Goal: Task Accomplishment & Management: Manage account settings

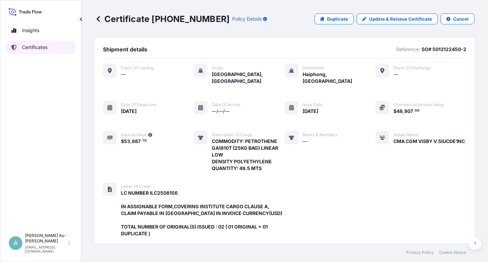
scroll to position [201, 0]
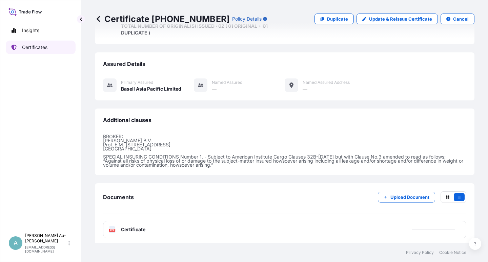
click at [35, 48] on p "Certificates" at bounding box center [34, 47] width 25 height 7
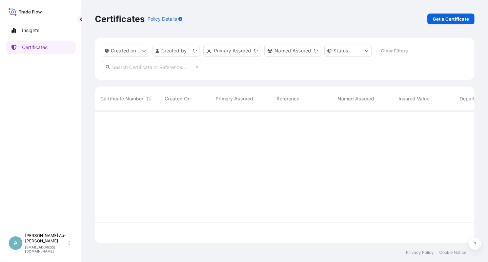
scroll to position [130, 373]
click at [162, 65] on input "text" at bounding box center [153, 67] width 102 height 12
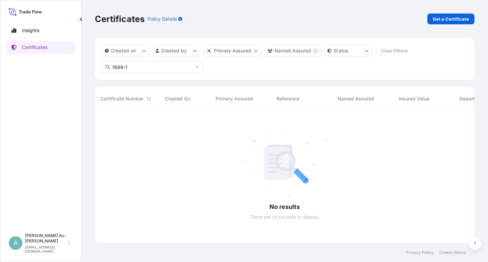
scroll to position [151, 373]
click at [145, 66] on input "1689-1" at bounding box center [153, 67] width 102 height 12
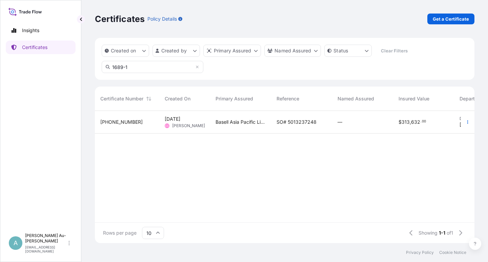
scroll to position [130, 373]
type input "1689-1"
click at [283, 124] on span "SO# 5013237248" at bounding box center [296, 122] width 40 height 7
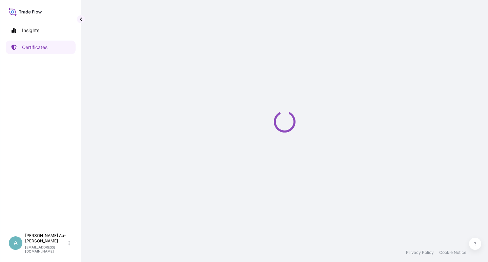
click at [282, 122] on icon "Loading" at bounding box center [285, 122] width 22 height 22
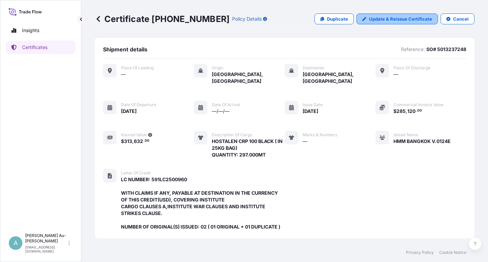
click at [385, 20] on p "Update & Reissue Certificate" at bounding box center [400, 19] width 63 height 7
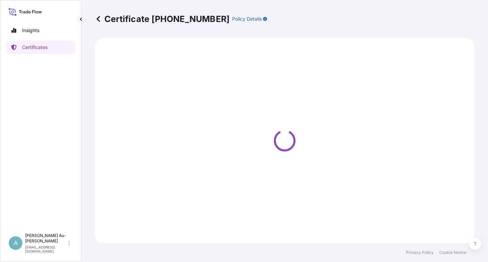
select select "Sea"
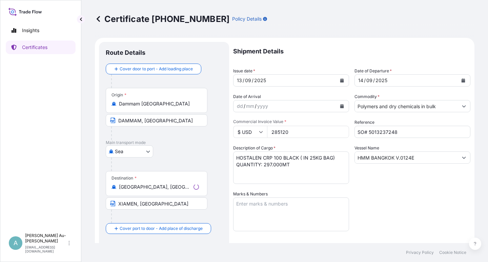
select select "32034"
click at [336, 82] on button "Calendar" at bounding box center [341, 80] width 11 height 11
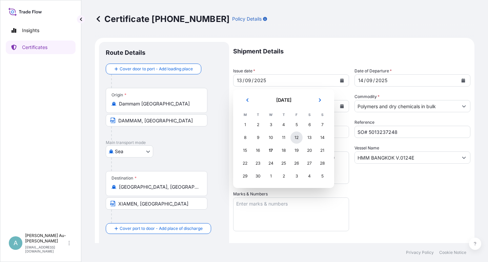
click at [292, 135] on div "12" at bounding box center [296, 138] width 12 height 12
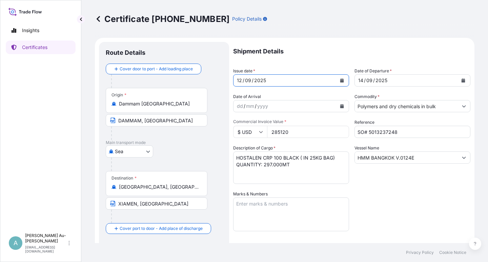
click at [459, 82] on button "Calendar" at bounding box center [462, 80] width 11 height 11
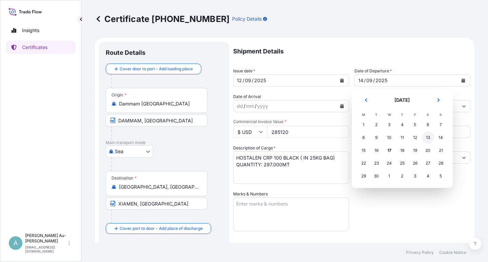
click at [426, 137] on div "13" at bounding box center [428, 138] width 12 height 12
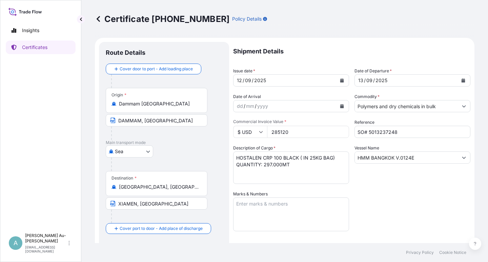
drag, startPoint x: 394, startPoint y: 209, endPoint x: 397, endPoint y: 200, distance: 8.7
click at [394, 208] on div "Shipment Details Issue date * [DATE] Date of Departure * [DATE] Date of Arrival…" at bounding box center [351, 216] width 237 height 348
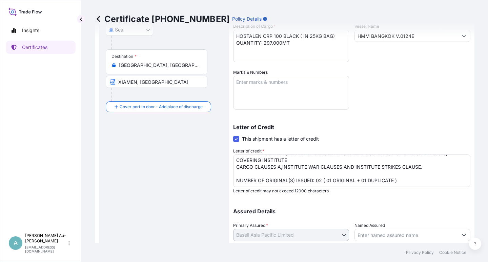
scroll to position [166, 0]
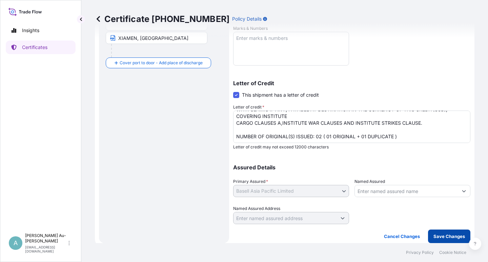
click at [433, 239] on p "Save Changes" at bounding box center [448, 236] width 31 height 7
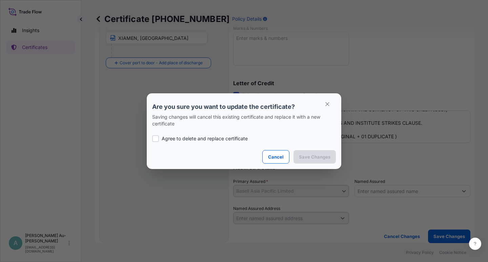
click at [158, 140] on div at bounding box center [155, 138] width 7 height 7
checkbox input "true"
click at [313, 159] on p "Save Changes" at bounding box center [314, 157] width 31 height 7
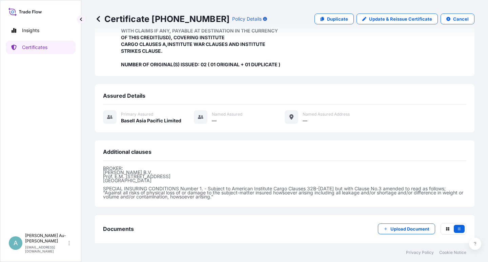
scroll to position [194, 0]
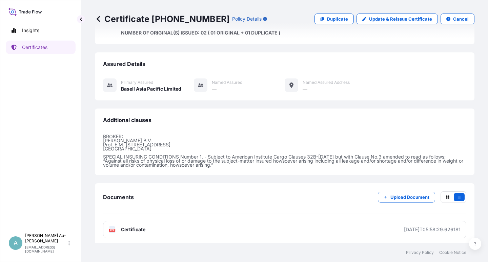
click at [135, 228] on span "Certificate" at bounding box center [133, 230] width 24 height 7
click at [55, 48] on link "Certificates" at bounding box center [41, 48] width 70 height 14
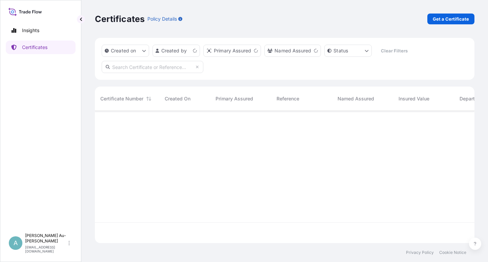
scroll to position [130, 373]
click at [160, 67] on input "text" at bounding box center [153, 67] width 102 height 12
type input "1701-1"
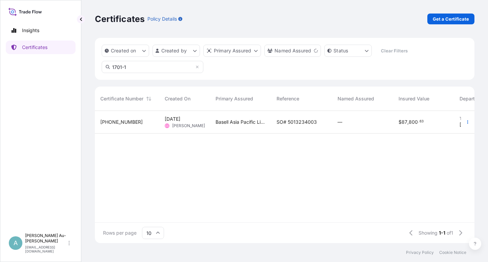
click at [232, 128] on div "Basell Asia Pacific Limited" at bounding box center [240, 122] width 61 height 23
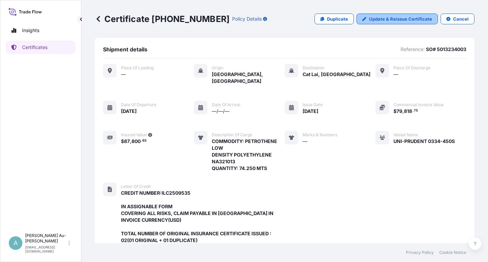
click at [372, 19] on p "Update & Reissue Certificate" at bounding box center [400, 19] width 63 height 7
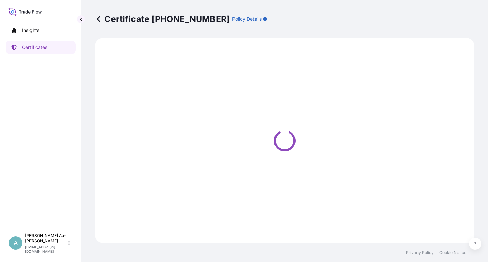
select select "Sea"
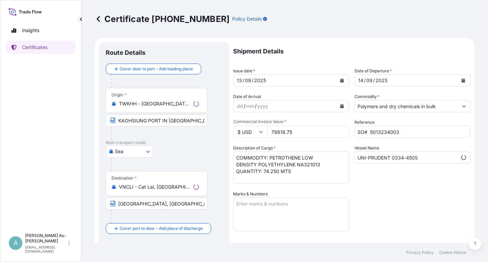
scroll to position [21, 0]
select select "32034"
click at [340, 83] on button "Calendar" at bounding box center [341, 80] width 11 height 11
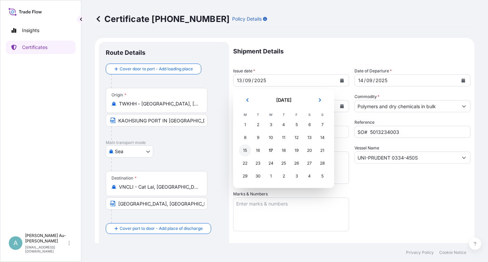
click at [244, 150] on div "15" at bounding box center [245, 151] width 12 height 12
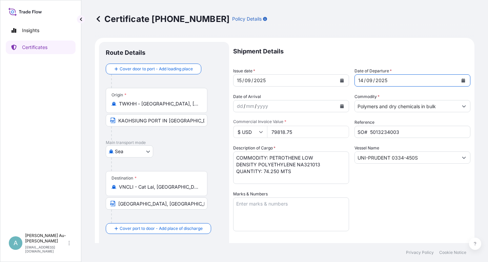
click at [461, 81] on button "Calendar" at bounding box center [462, 80] width 11 height 11
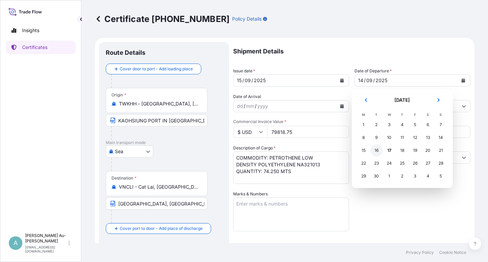
click at [374, 153] on div "16" at bounding box center [376, 151] width 12 height 12
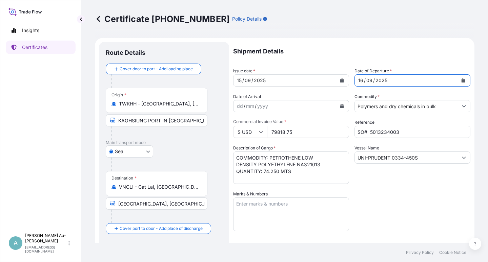
click at [397, 214] on div "Shipment Details Issue date * [DATE] Date of Departure * [DATE] Date of Arrival…" at bounding box center [351, 216] width 237 height 348
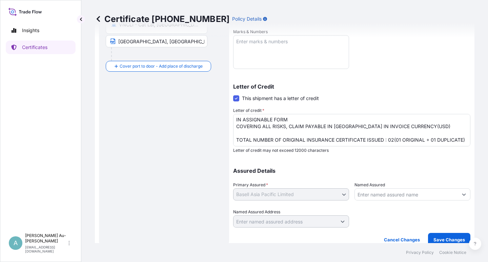
scroll to position [166, 0]
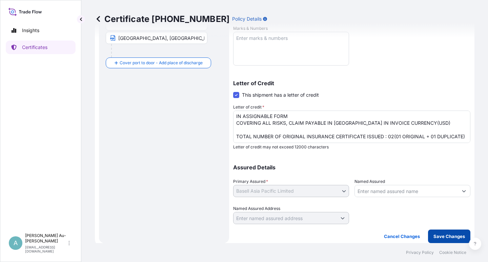
click at [439, 234] on p "Save Changes" at bounding box center [448, 236] width 31 height 7
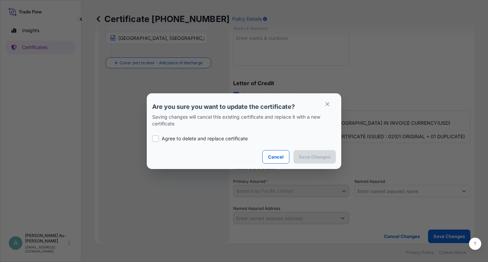
click at [186, 138] on p "Agree to delete and replace certificate" at bounding box center [205, 138] width 86 height 7
checkbox input "true"
click at [324, 158] on p "Save Changes" at bounding box center [314, 157] width 31 height 7
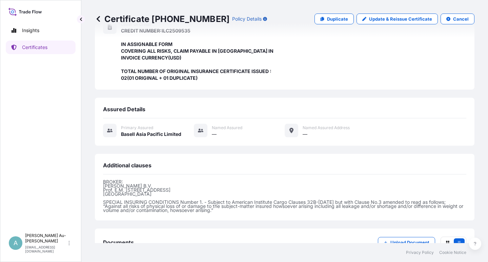
scroll to position [208, 0]
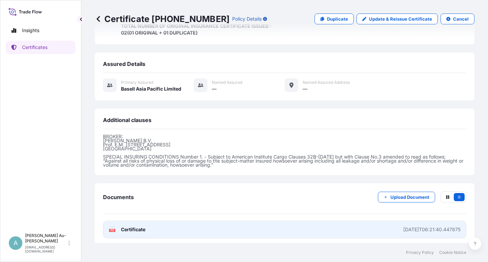
click at [180, 225] on link "PDF Certificate [DATE]T06:21:40.447875" at bounding box center [284, 230] width 363 height 18
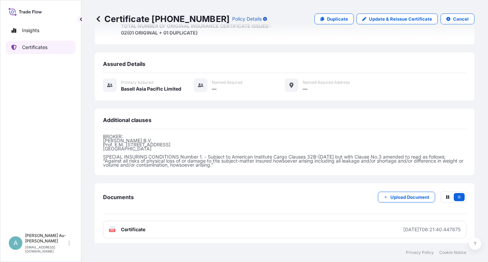
click at [56, 48] on link "Certificates" at bounding box center [41, 48] width 70 height 14
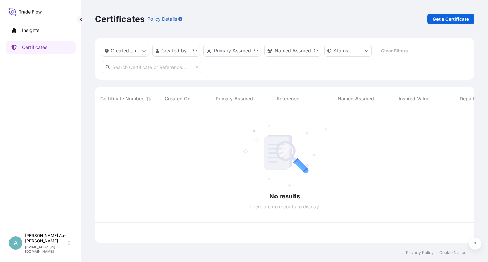
scroll to position [130, 373]
click at [150, 70] on input "text" at bounding box center [153, 67] width 102 height 12
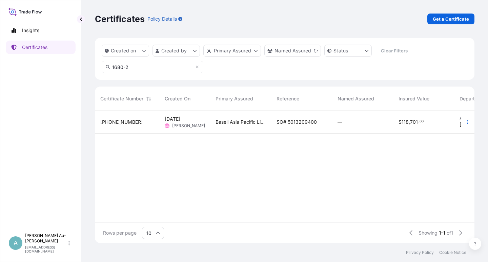
type input "1680-2"
click at [295, 126] on div "SO# 5013209400" at bounding box center [301, 122] width 61 height 23
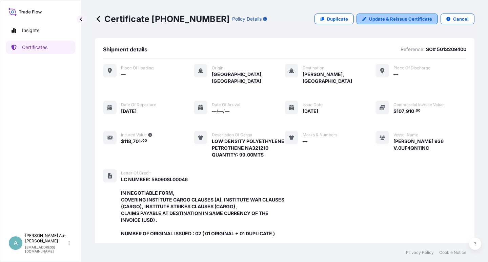
click at [394, 20] on p "Update & Reissue Certificate" at bounding box center [400, 19] width 63 height 7
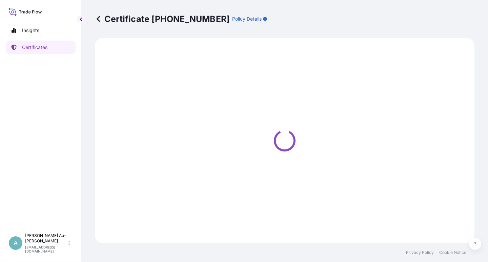
select select "Sea"
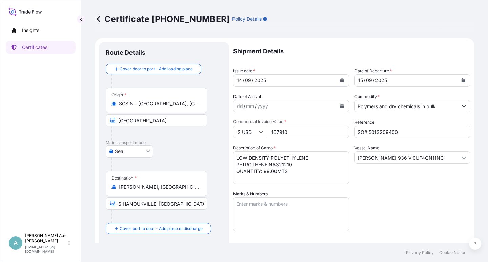
select select "32034"
click at [340, 82] on icon "Calendar" at bounding box center [342, 81] width 4 height 4
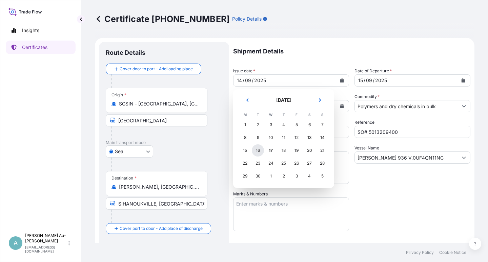
click at [258, 153] on div "16" at bounding box center [258, 151] width 12 height 12
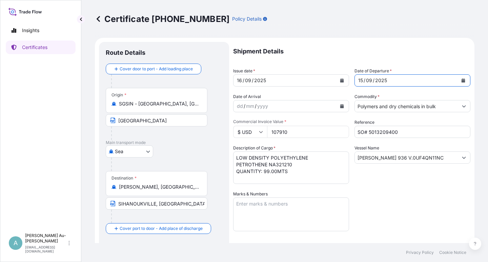
click at [457, 80] on button "Calendar" at bounding box center [462, 80] width 11 height 11
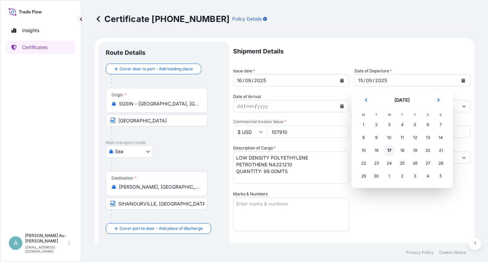
click at [387, 152] on div "17" at bounding box center [389, 151] width 12 height 12
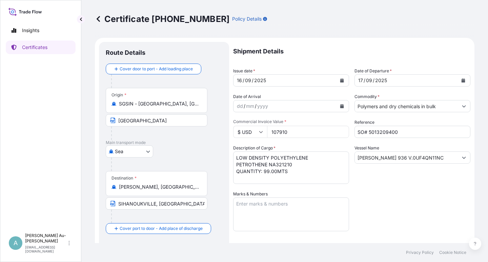
drag, startPoint x: 394, startPoint y: 197, endPoint x: 391, endPoint y: 193, distance: 4.1
click at [393, 197] on div "Shipment Details Issue date * [DATE] Date of Departure * [DATE] Date of Arrival…" at bounding box center [351, 216] width 237 height 348
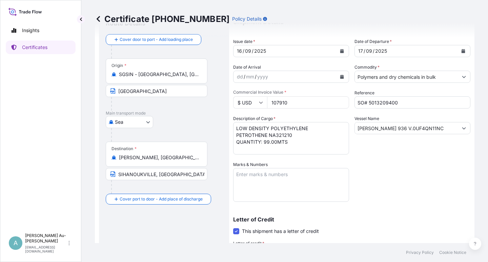
scroll to position [41, 0]
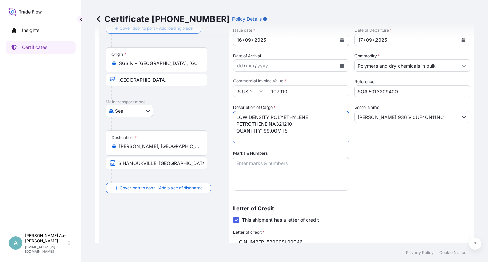
drag, startPoint x: 307, startPoint y: 118, endPoint x: 235, endPoint y: 119, distance: 72.1
click at [235, 119] on textarea "LOW DENSITY POLYETHYLENE PETROTHENE NA321210 QUANTITY: 99.00MTS" at bounding box center [291, 127] width 116 height 33
type textarea "PETROTHENE NA321210 QUANTITY: 99.00MTS"
drag, startPoint x: 405, startPoint y: 150, endPoint x: 394, endPoint y: 152, distance: 11.4
click at [404, 151] on div "Shipment Details Issue date * [DATE] Date of Departure * [DATE] Date of Arrival…" at bounding box center [351, 175] width 237 height 348
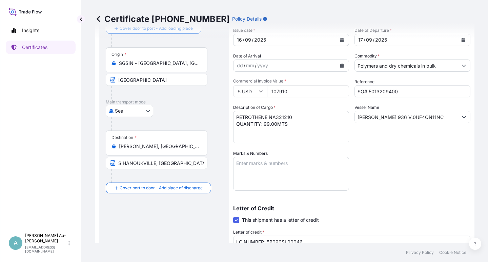
scroll to position [166, 0]
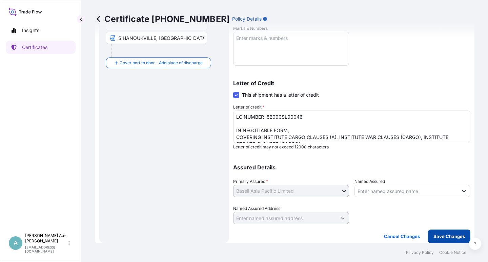
click at [447, 238] on p "Save Changes" at bounding box center [448, 236] width 31 height 7
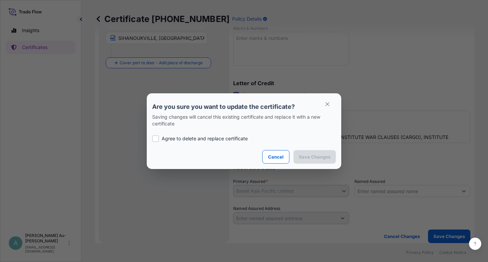
click at [185, 139] on p "Agree to delete and replace certificate" at bounding box center [205, 138] width 86 height 7
checkbox input "true"
click at [319, 156] on p "Save Changes" at bounding box center [314, 157] width 31 height 7
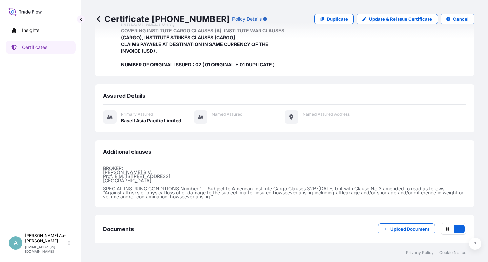
scroll to position [194, 0]
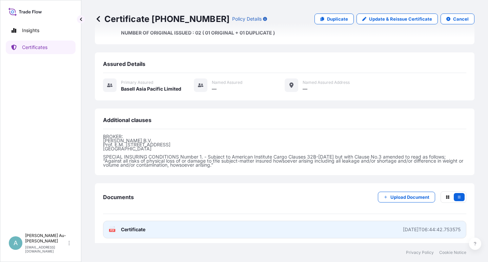
click at [209, 229] on link "PDF Certificate [DATE]T06:44:42.753575" at bounding box center [284, 230] width 363 height 18
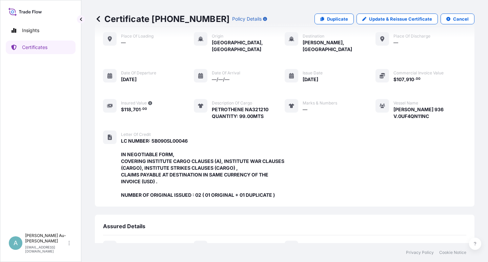
scroll to position [0, 0]
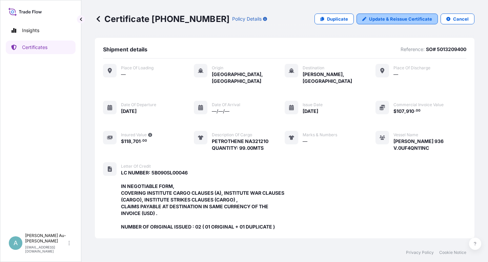
click at [384, 20] on p "Update & Reissue Certificate" at bounding box center [400, 19] width 63 height 7
select select "Sea"
select select "32034"
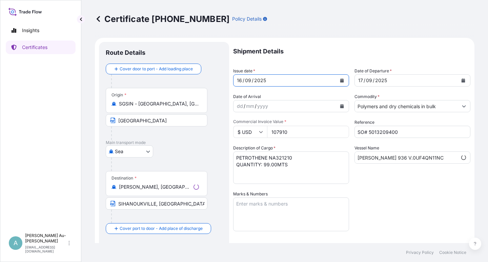
click at [340, 80] on icon "Calendar" at bounding box center [342, 81] width 4 height 4
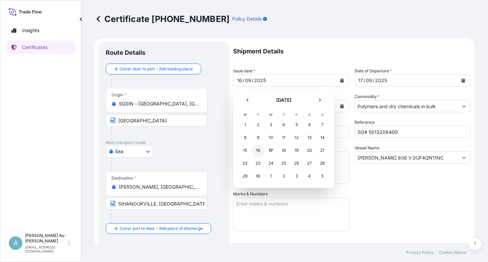
click at [259, 153] on div "16" at bounding box center [258, 151] width 12 height 12
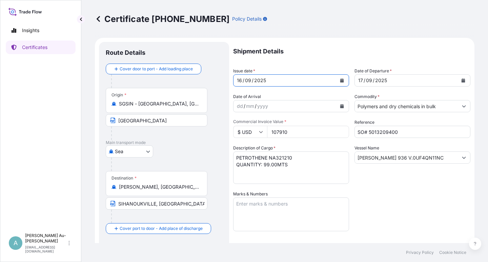
click at [392, 201] on div "Shipment Details Issue date * [DATE] Date of Departure * [DATE] Date of Arrival…" at bounding box center [351, 216] width 237 height 348
click at [421, 159] on input "[PERSON_NAME] 936 V.0UF4QN11NC" at bounding box center [406, 158] width 103 height 12
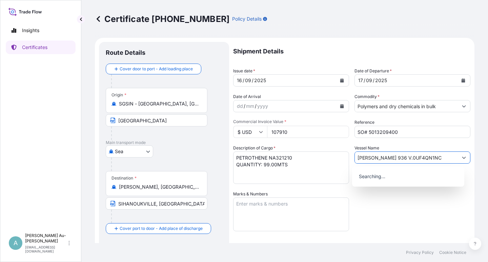
type input "[PERSON_NAME] 936 V.0UF4QN1NC"
click at [404, 203] on div "Shipment Details Issue date * [DATE] Date of Departure * [DATE] Date of Arrival…" at bounding box center [351, 216] width 237 height 348
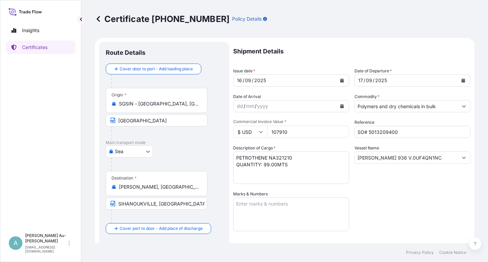
click at [405, 200] on div "Shipment Details Issue date * [DATE] Date of Departure * [DATE] Date of Arrival…" at bounding box center [351, 216] width 237 height 348
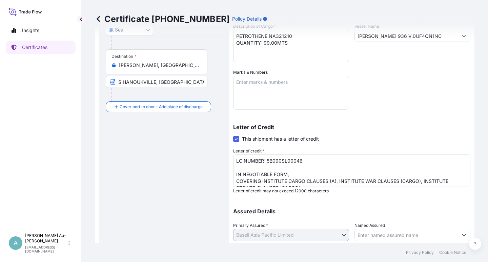
scroll to position [166, 0]
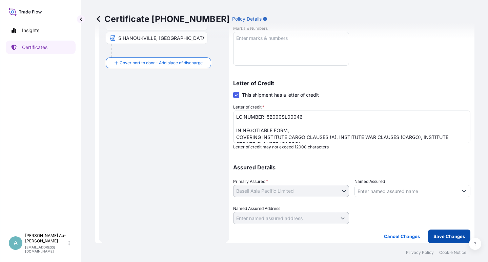
click at [434, 237] on p "Save Changes" at bounding box center [448, 236] width 31 height 7
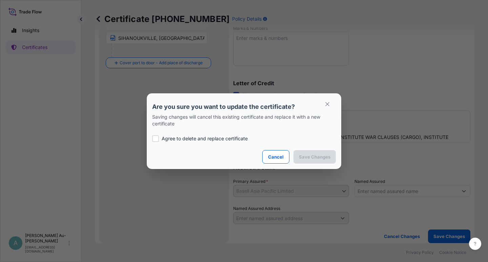
click at [222, 141] on p "Agree to delete and replace certificate" at bounding box center [205, 138] width 86 height 7
checkbox input "true"
click at [305, 151] on button "Save Changes" at bounding box center [314, 157] width 42 height 14
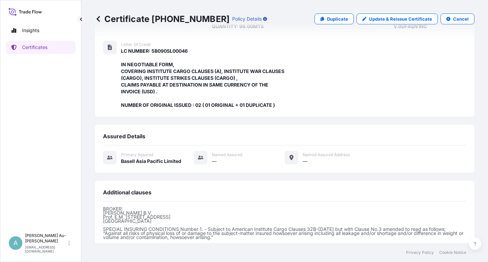
scroll to position [194, 0]
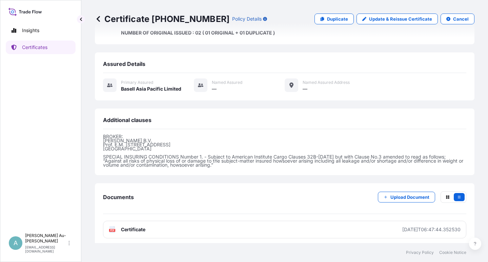
click at [201, 229] on link "PDF Certificate [DATE]T06:47:44.352530" at bounding box center [284, 230] width 363 height 18
